Goal: Information Seeking & Learning: Learn about a topic

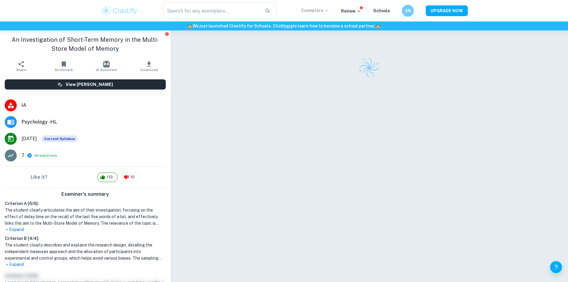
click at [315, 13] on p "Exemplars" at bounding box center [316, 10] width 28 height 7
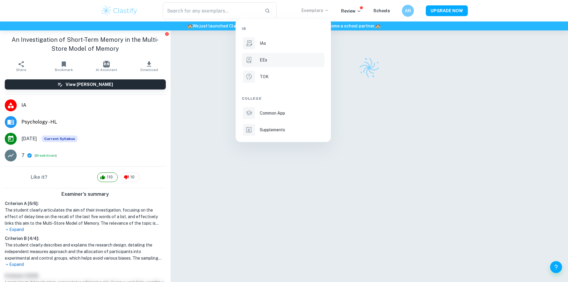
click at [287, 59] on div "EEs" at bounding box center [292, 60] width 64 height 7
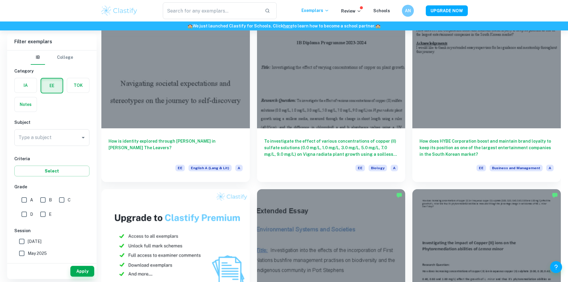
scroll to position [239, 0]
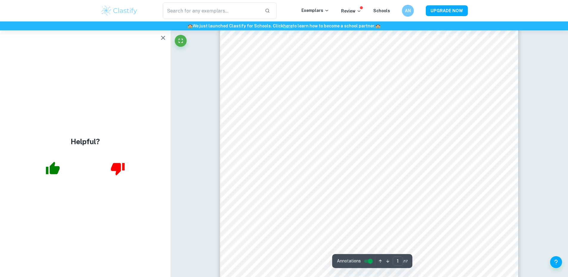
scroll to position [60, 0]
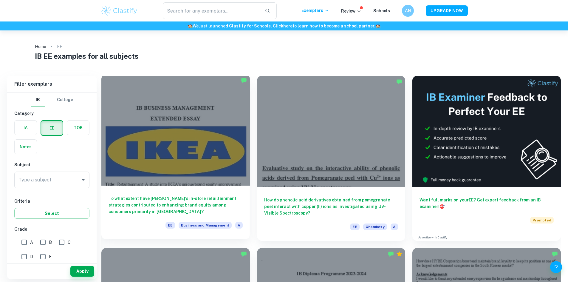
click at [172, 116] on div at bounding box center [175, 129] width 149 height 111
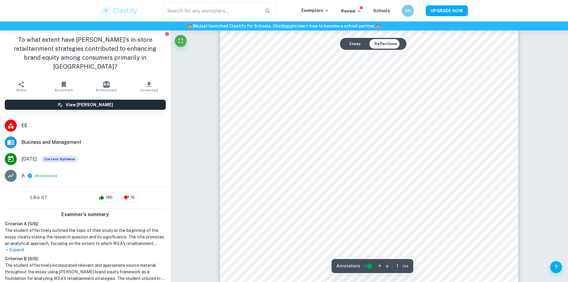
scroll to position [119, 0]
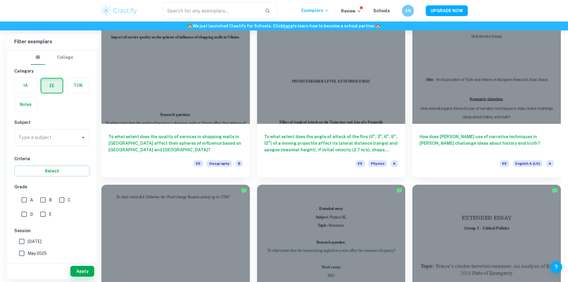
scroll to position [805, 0]
